Goal: Navigation & Orientation: Find specific page/section

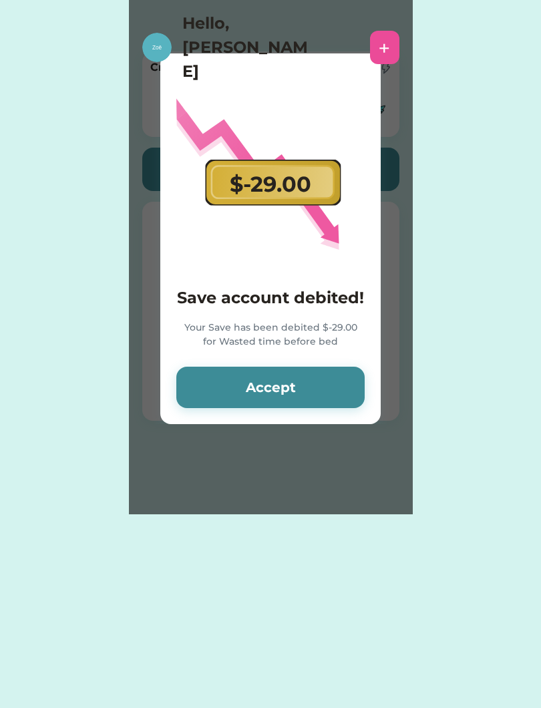
click at [218, 398] on button "Accept" at bounding box center [270, 387] width 188 height 41
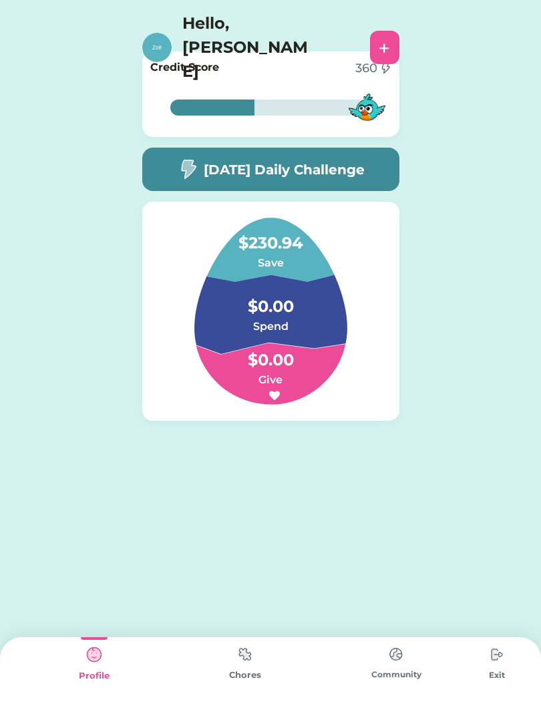
click at [180, 166] on img at bounding box center [187, 169] width 21 height 21
click at [97, 666] on img at bounding box center [94, 654] width 27 height 27
click at [363, 74] on div "370" at bounding box center [366, 68] width 22 height 18
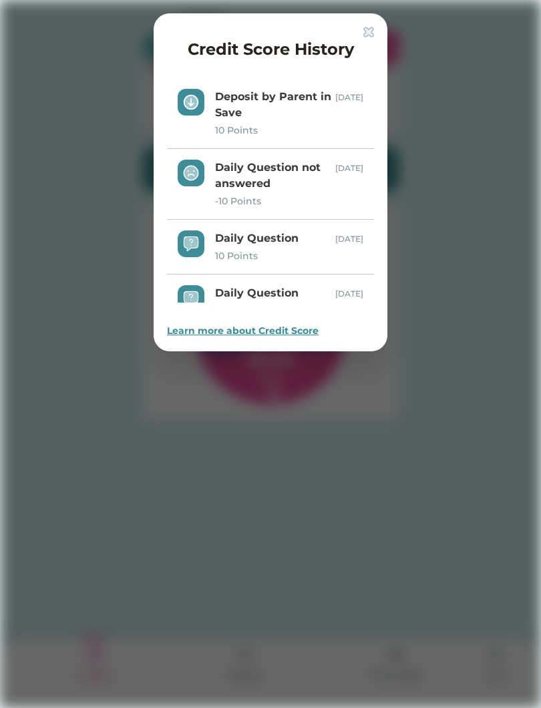
scroll to position [247, 0]
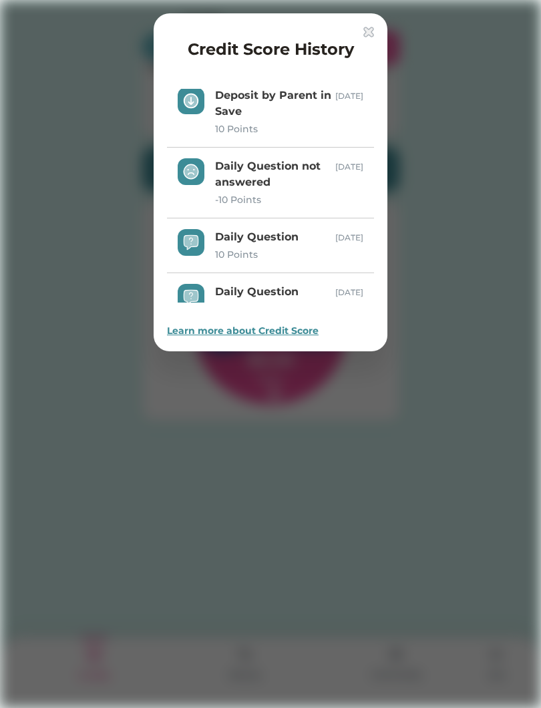
click at [113, 223] on div at bounding box center [270, 354] width 541 height 708
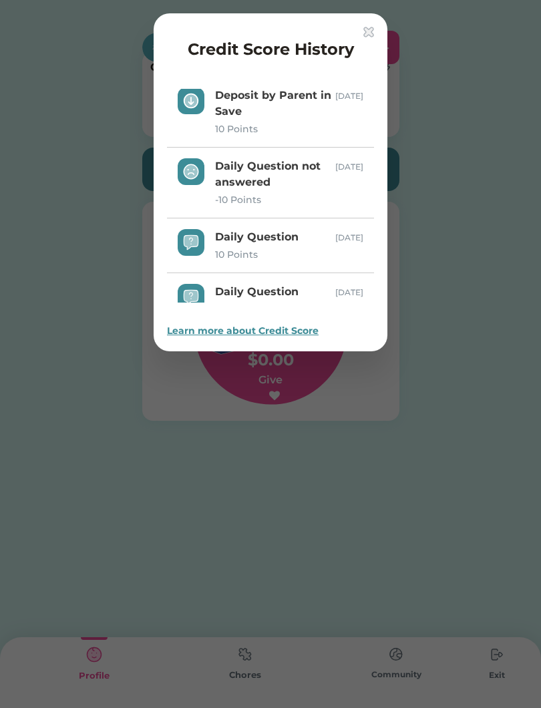
scroll to position [0, 0]
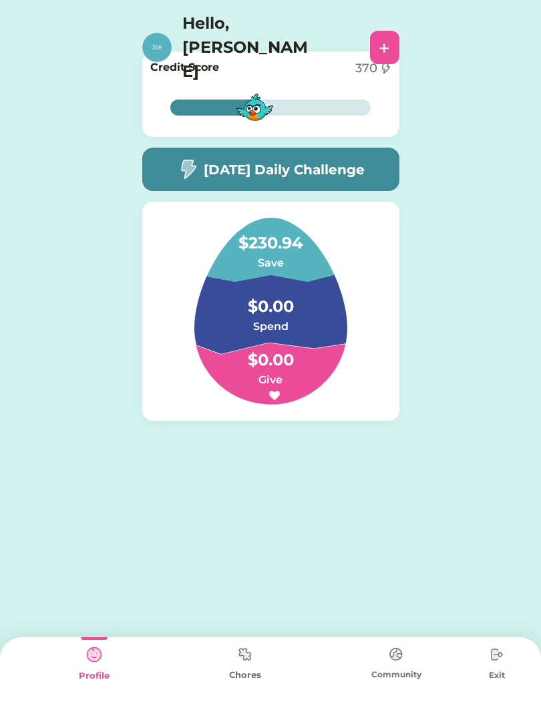
click at [246, 678] on div "Chores" at bounding box center [245, 674] width 151 height 13
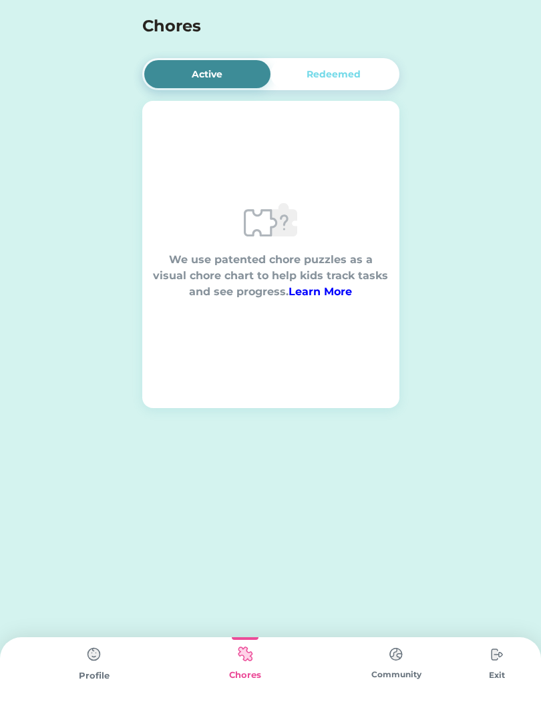
click at [340, 675] on div "Community" at bounding box center [395, 674] width 151 height 12
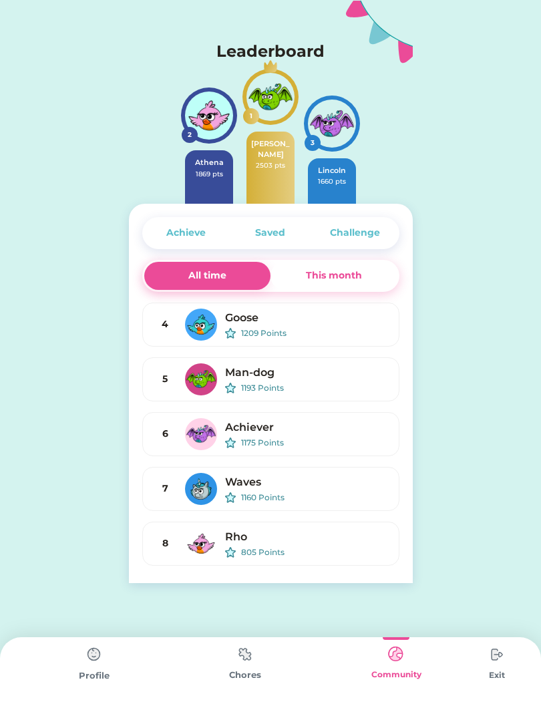
click at [266, 230] on div "Saved" at bounding box center [270, 233] width 30 height 14
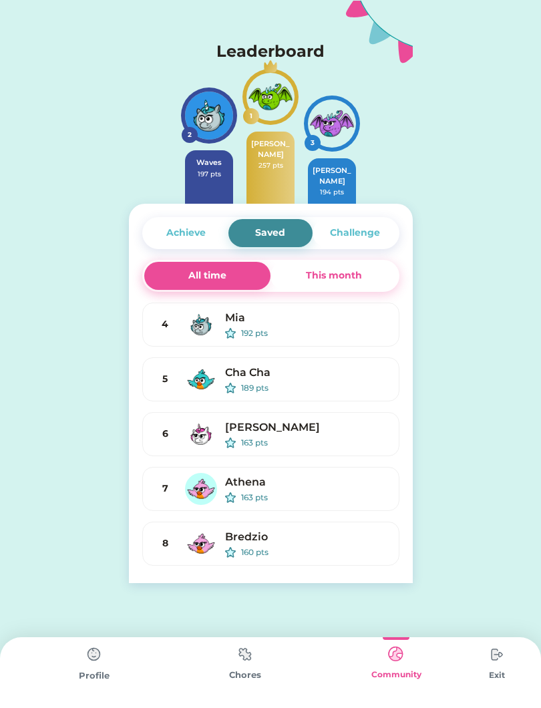
click at [176, 237] on div "Achieve" at bounding box center [185, 233] width 39 height 14
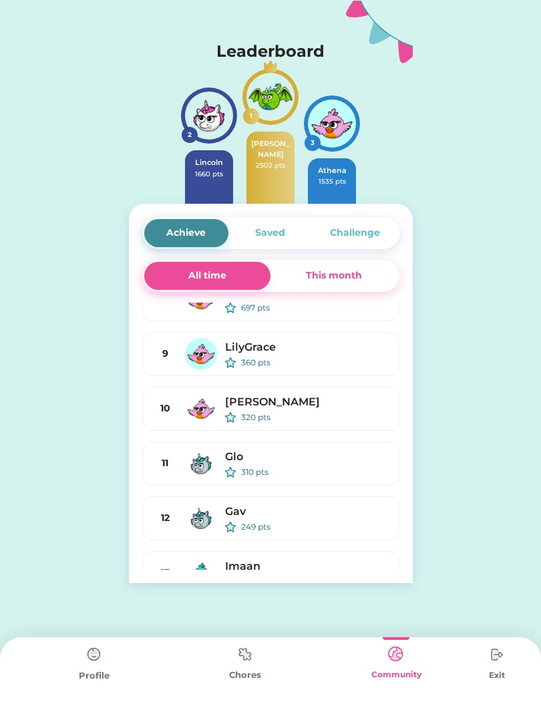
scroll to position [244, 0]
click at [104, 660] on img at bounding box center [94, 654] width 27 height 27
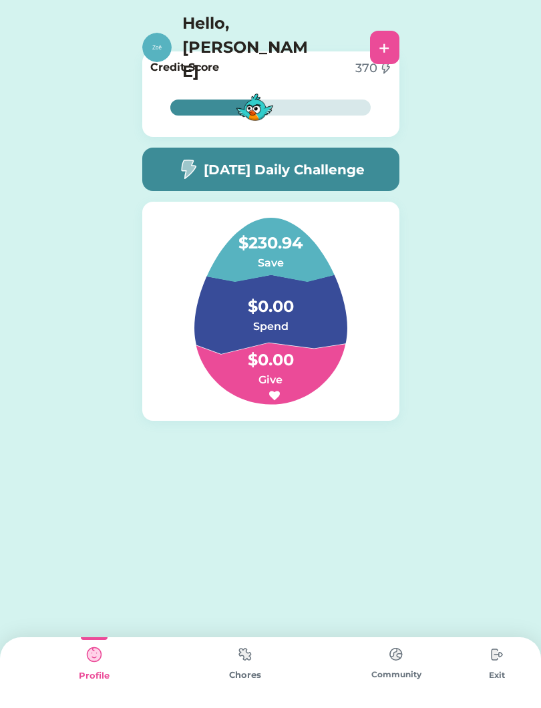
click at [386, 666] on img at bounding box center [396, 654] width 27 height 26
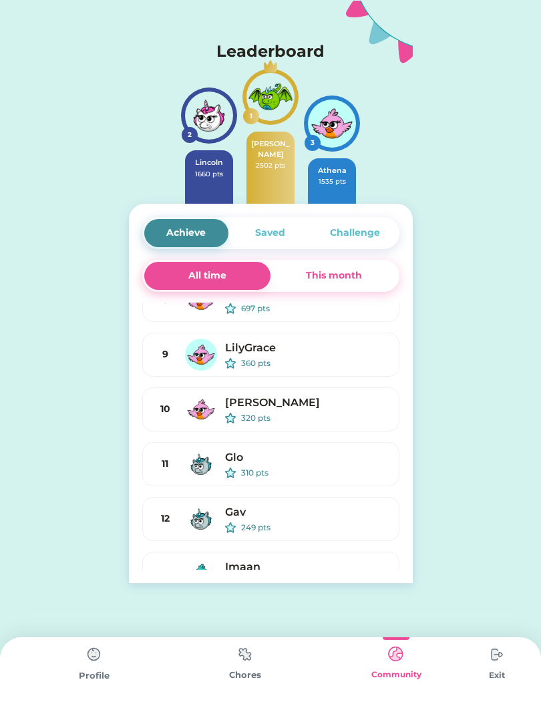
click at [400, 664] on img at bounding box center [396, 654] width 27 height 26
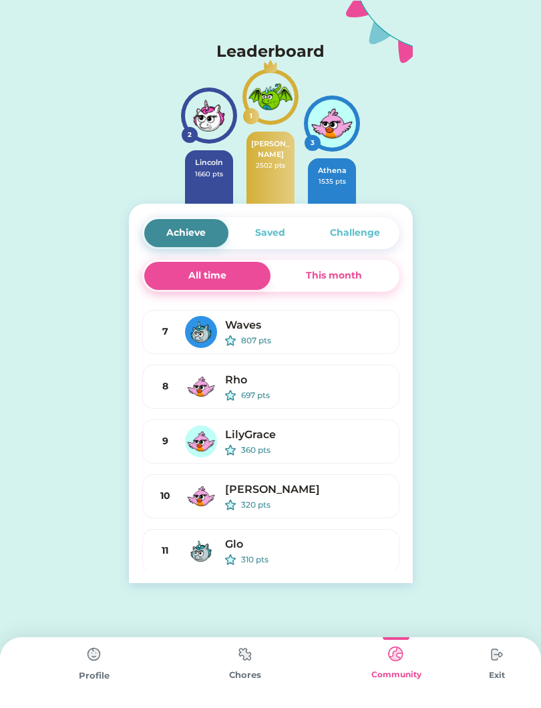
scroll to position [154, 0]
